Goal: Information Seeking & Learning: Understand process/instructions

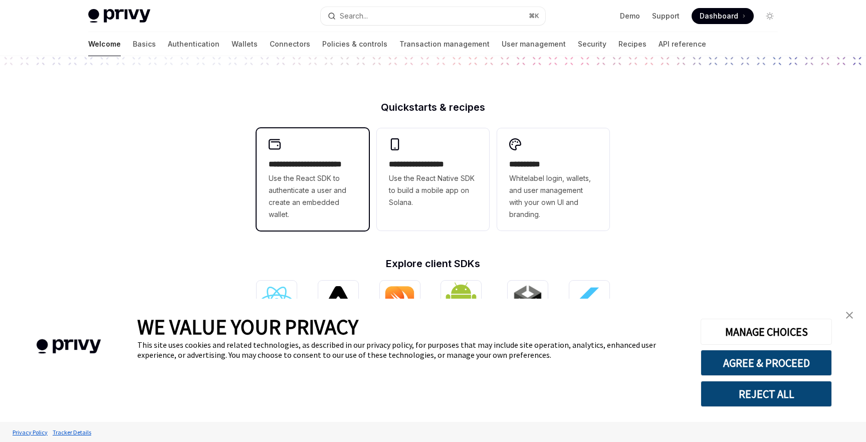
type textarea "*"
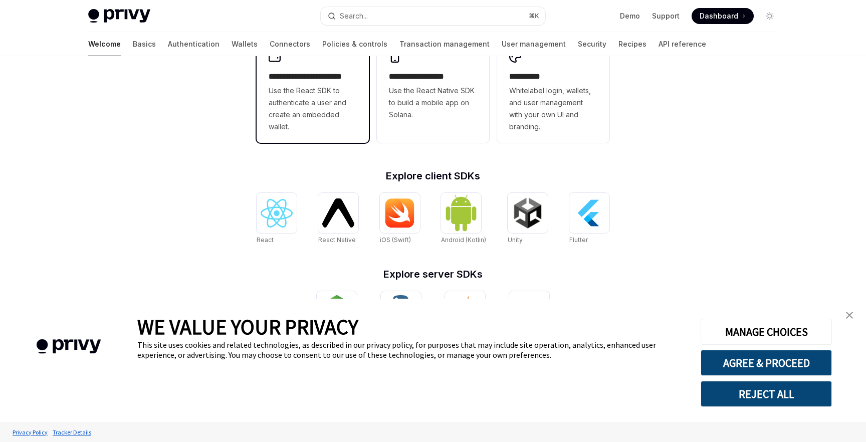
scroll to position [355, 0]
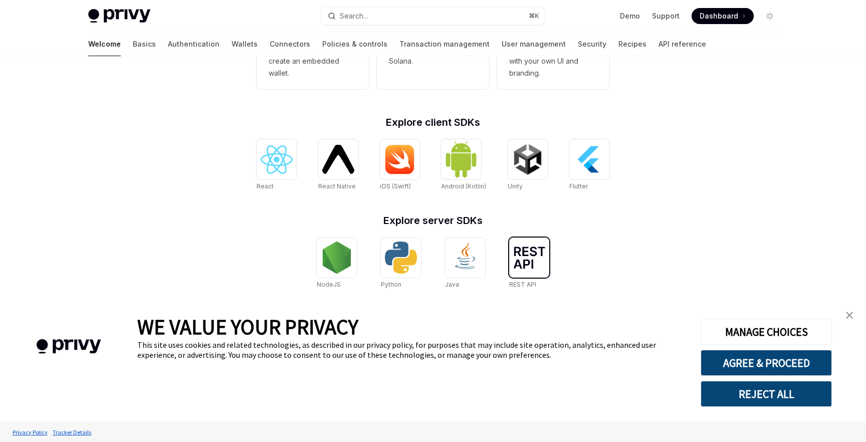
click at [527, 267] on img at bounding box center [529, 258] width 32 height 22
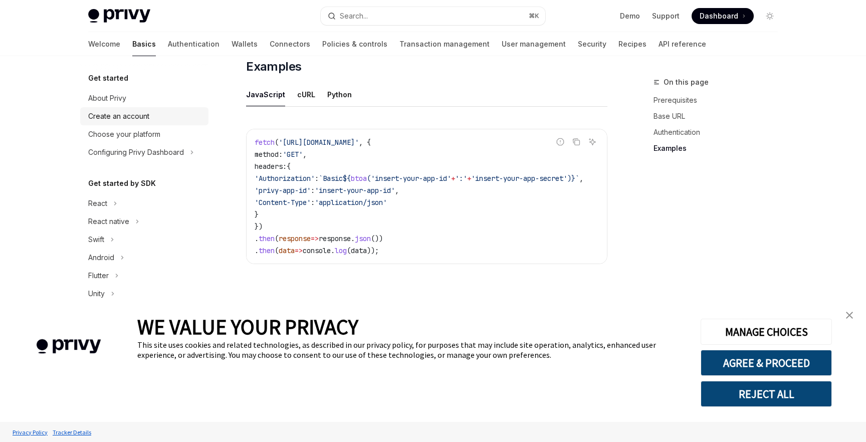
click at [144, 120] on div "Create an account" at bounding box center [118, 116] width 61 height 12
type textarea "*"
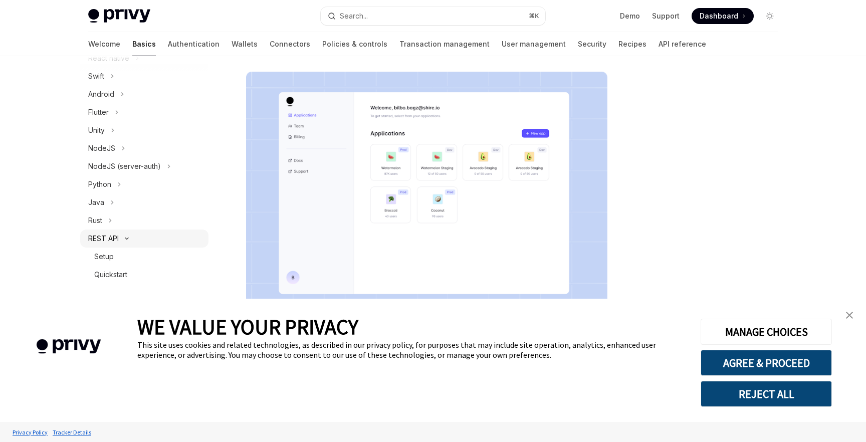
scroll to position [201, 0]
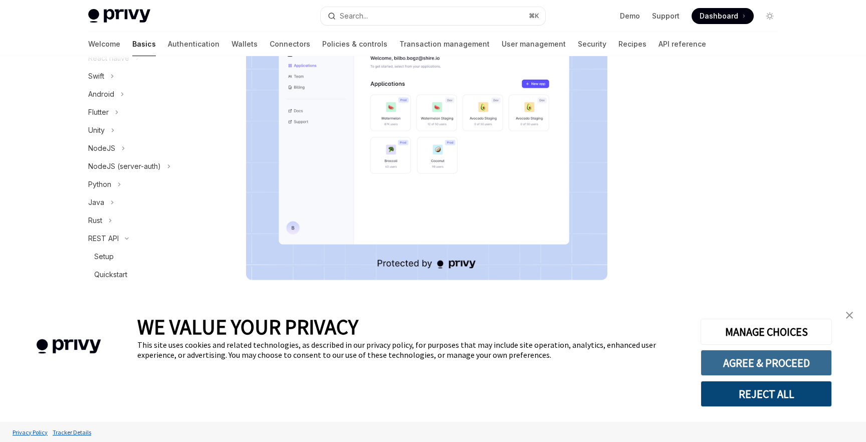
click at [723, 363] on button "AGREE & PROCEED" at bounding box center [766, 363] width 131 height 26
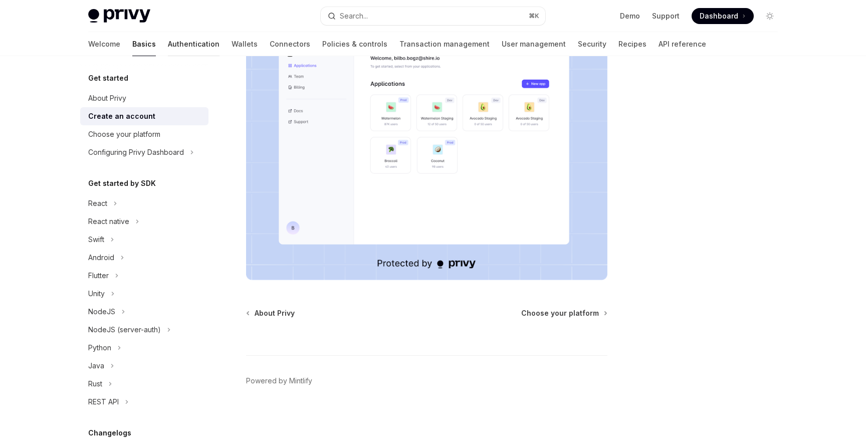
click at [168, 41] on link "Authentication" at bounding box center [194, 44] width 52 height 24
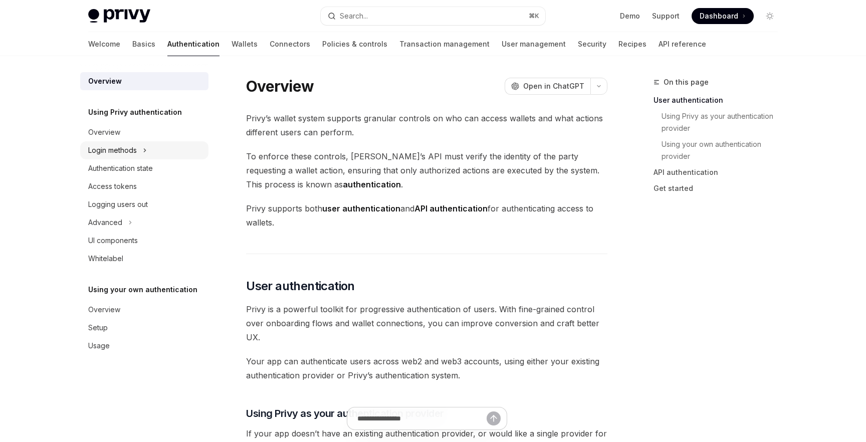
click at [135, 150] on div "Login methods" at bounding box center [112, 150] width 49 height 12
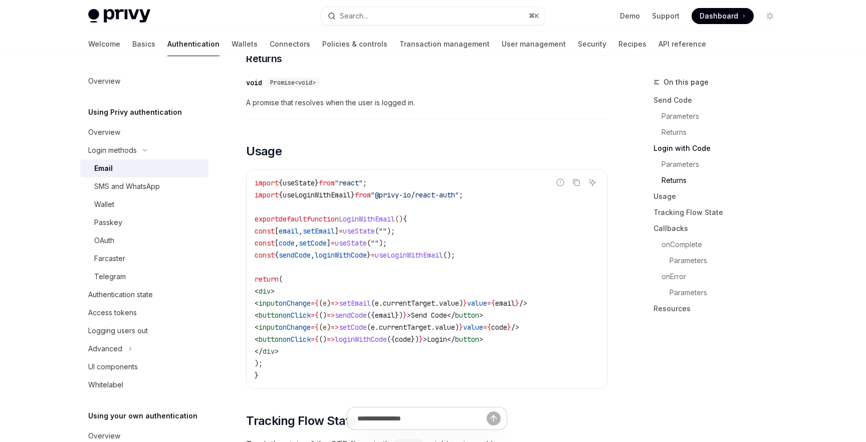
scroll to position [785, 0]
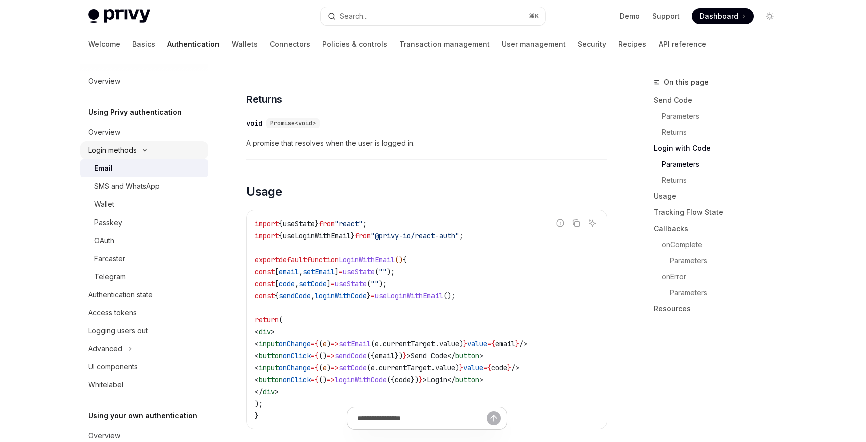
click at [162, 149] on button "Login methods" at bounding box center [144, 150] width 128 height 18
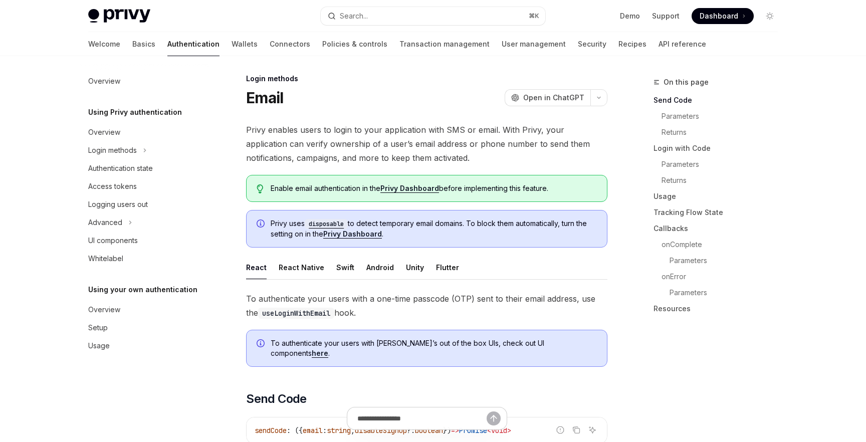
scroll to position [0, 0]
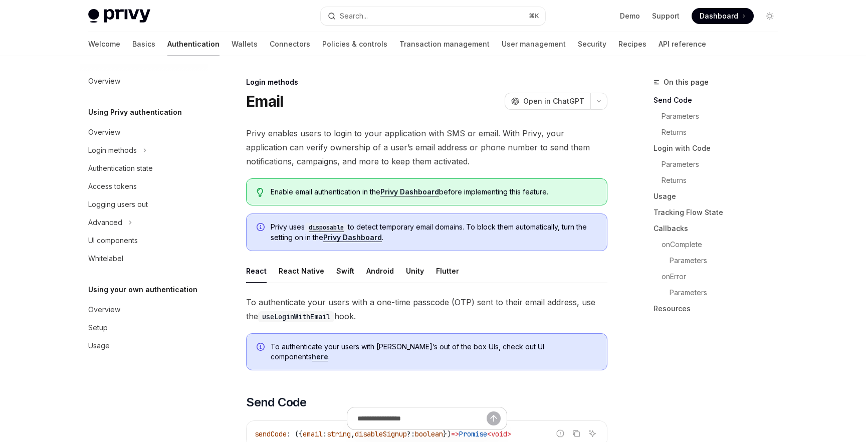
click at [111, 45] on div "Welcome Basics Authentication Wallets Connectors Policies & controls Transactio…" at bounding box center [397, 44] width 618 height 24
click at [132, 46] on link "Basics" at bounding box center [143, 44] width 23 height 24
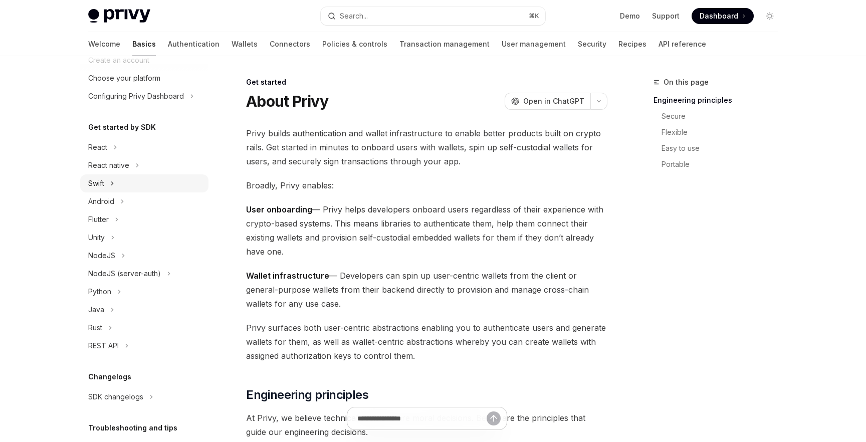
scroll to position [127, 0]
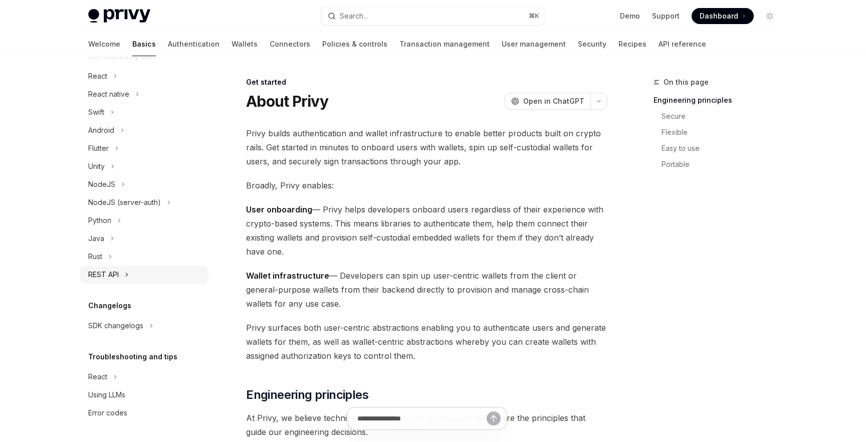
click at [113, 274] on div "REST API" at bounding box center [103, 275] width 31 height 12
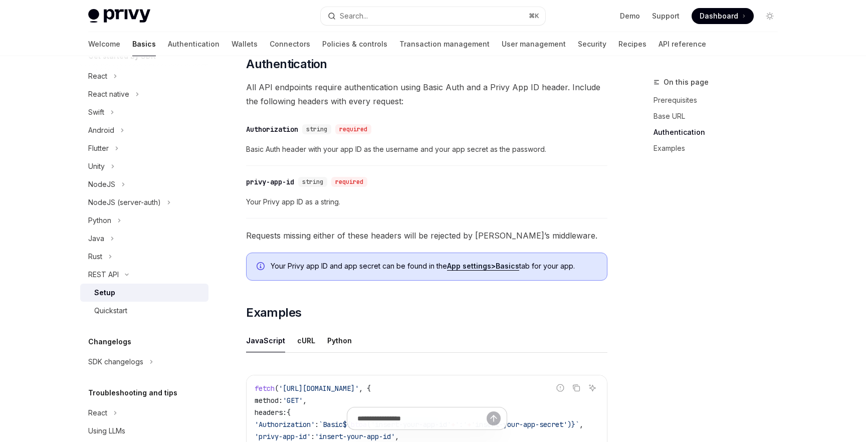
scroll to position [268, 0]
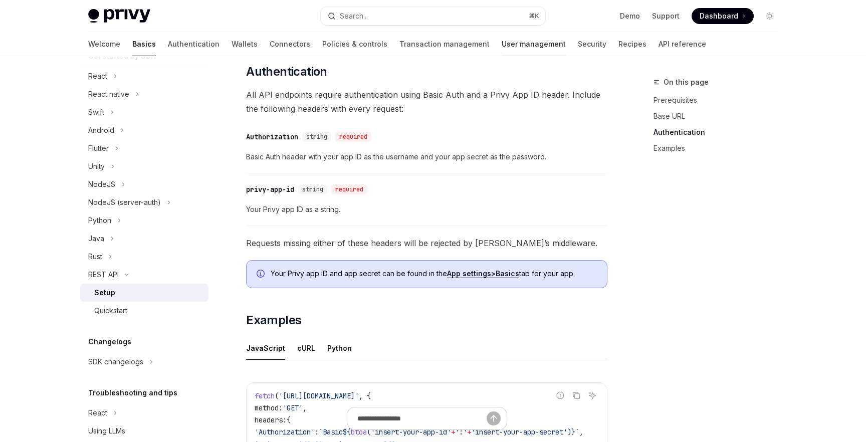
click at [502, 49] on link "User management" at bounding box center [534, 44] width 64 height 24
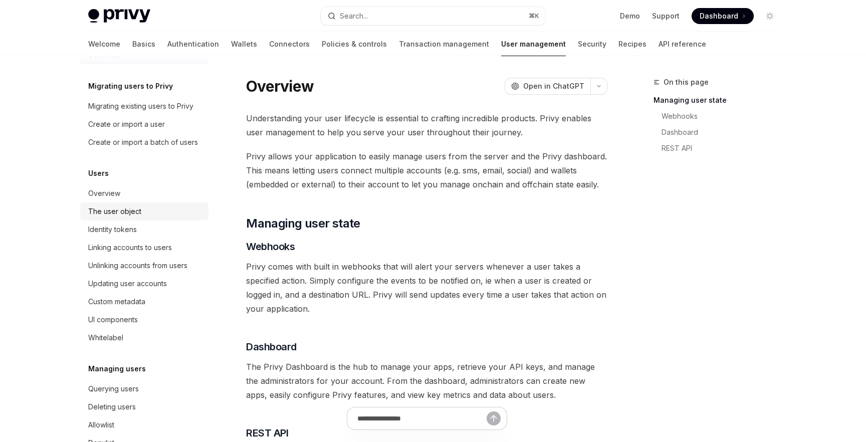
scroll to position [32, 0]
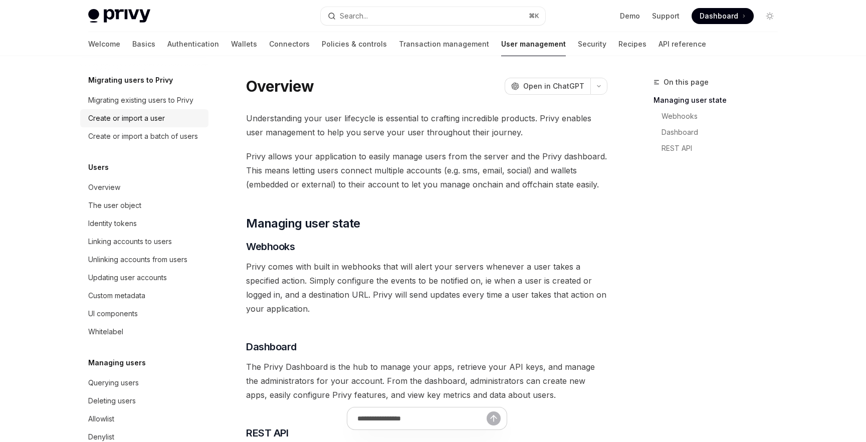
click at [157, 114] on div "Create or import a user" at bounding box center [126, 118] width 77 height 12
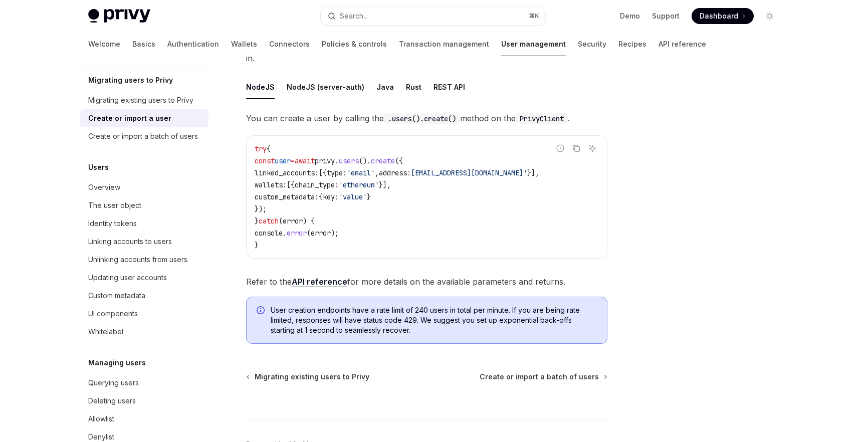
scroll to position [134, 0]
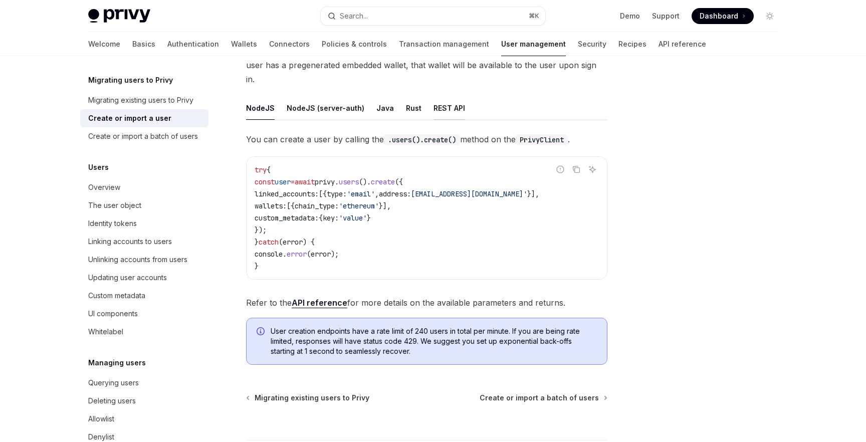
click at [437, 96] on div "REST API" at bounding box center [450, 108] width 32 height 24
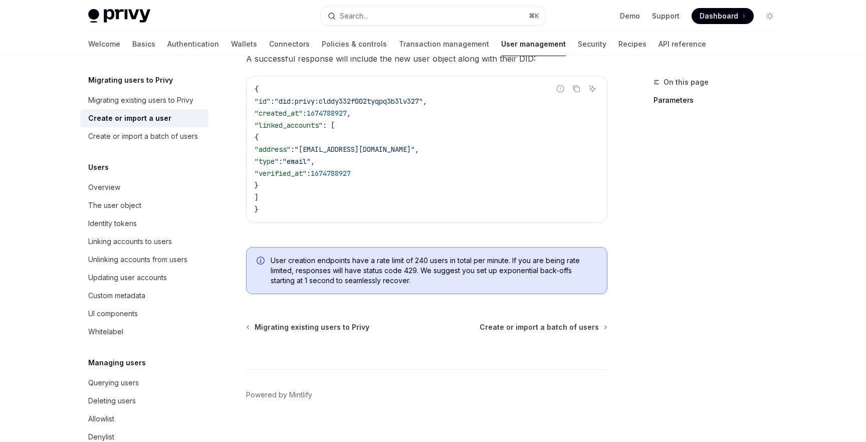
scroll to position [125, 0]
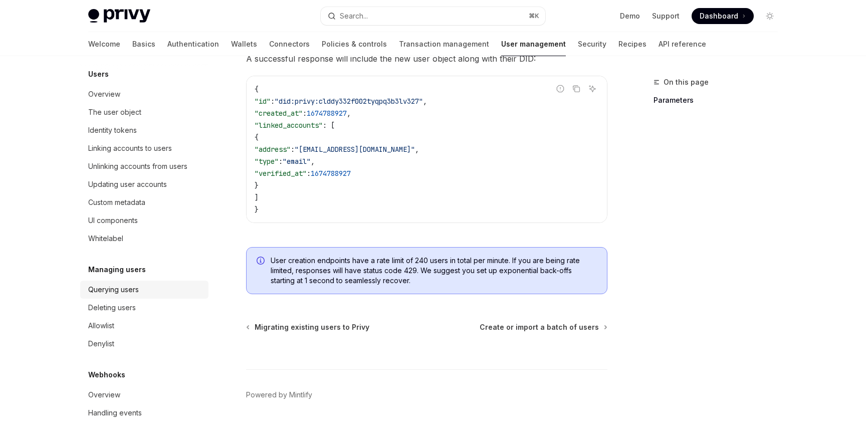
click at [103, 286] on div "Querying users" at bounding box center [113, 290] width 51 height 12
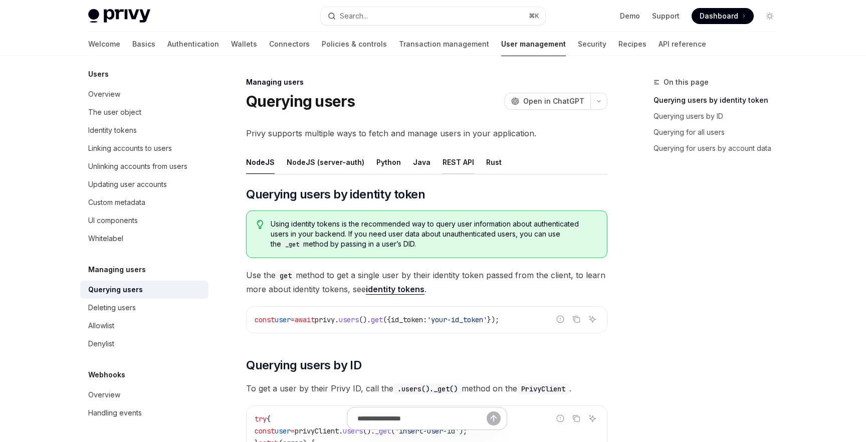
click at [463, 153] on div "REST API" at bounding box center [459, 162] width 32 height 24
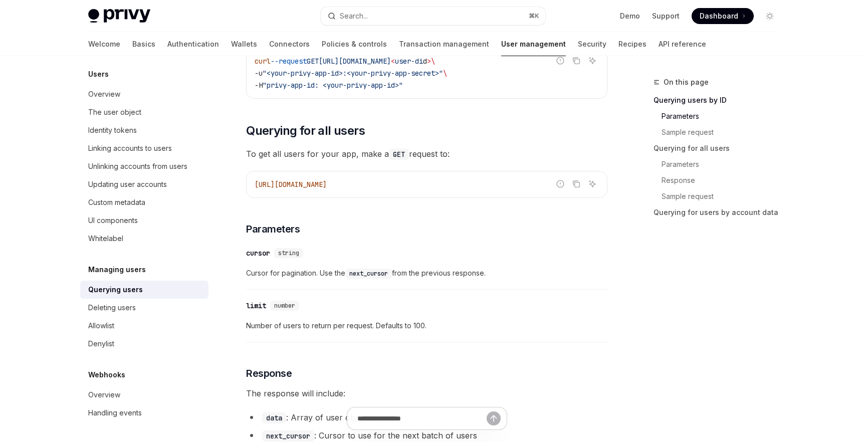
scroll to position [378, 0]
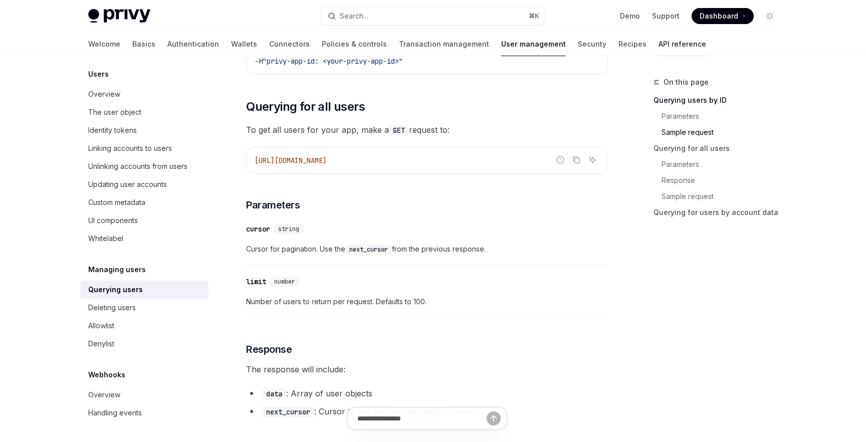
click at [659, 40] on link "API reference" at bounding box center [683, 44] width 48 height 24
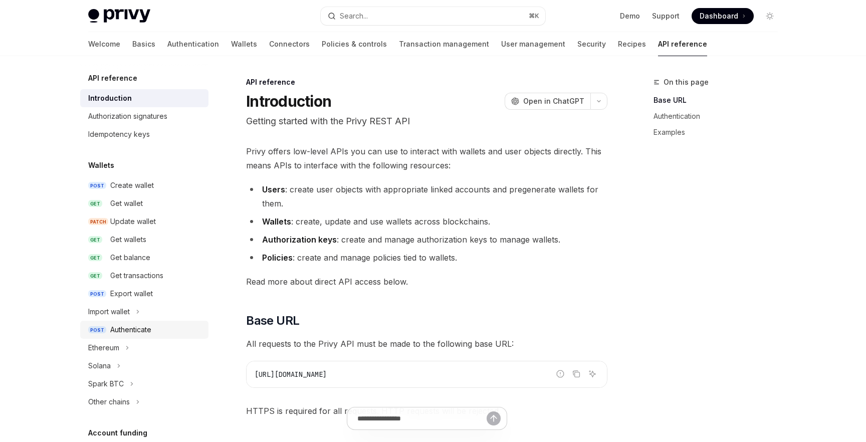
click at [131, 328] on div "Authenticate" at bounding box center [130, 330] width 41 height 12
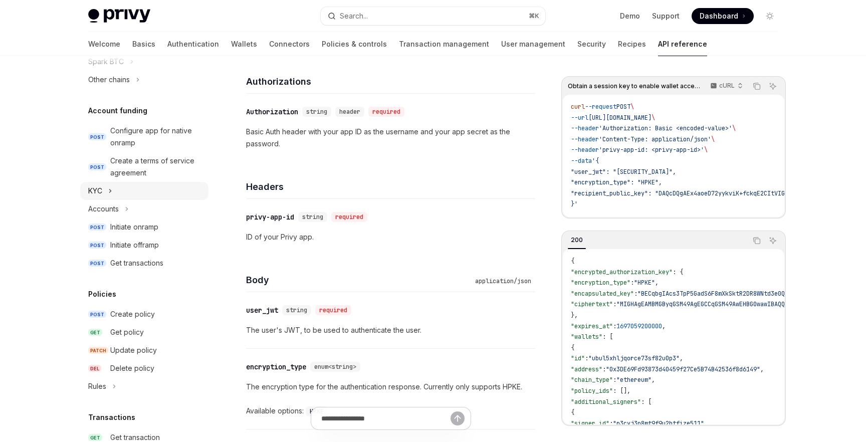
scroll to position [328, 0]
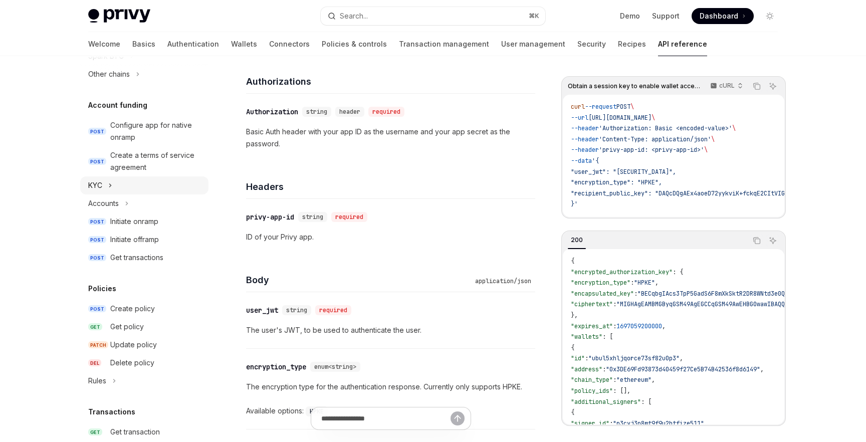
click at [117, 186] on button "KYC" at bounding box center [144, 185] width 128 height 18
type textarea "*"
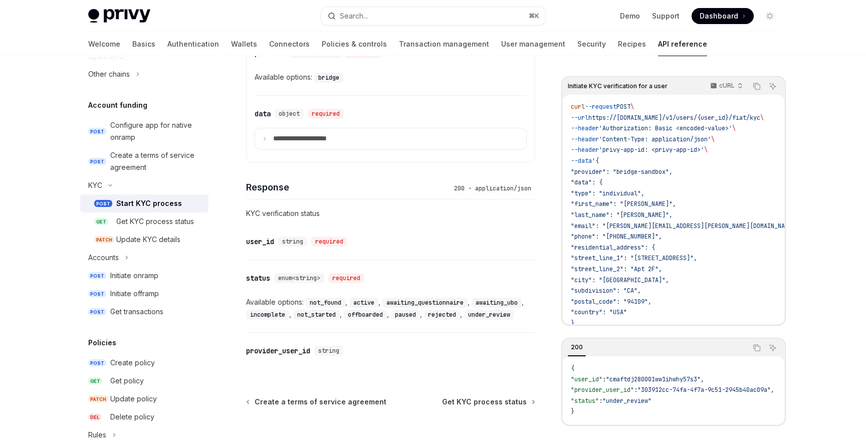
scroll to position [613, 0]
